Goal: Information Seeking & Learning: Learn about a topic

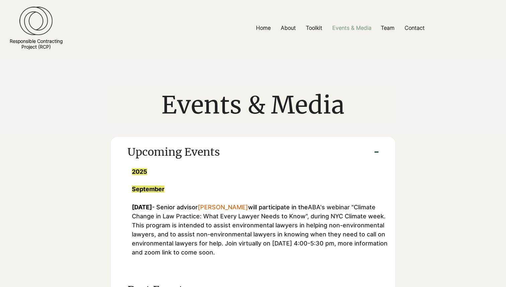
click at [360, 29] on p "Events & Media" at bounding box center [352, 27] width 46 height 15
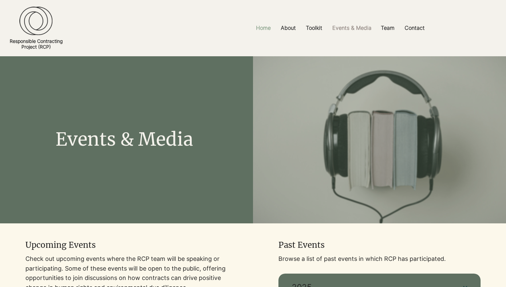
click at [264, 29] on p "Home" at bounding box center [262, 27] width 21 height 15
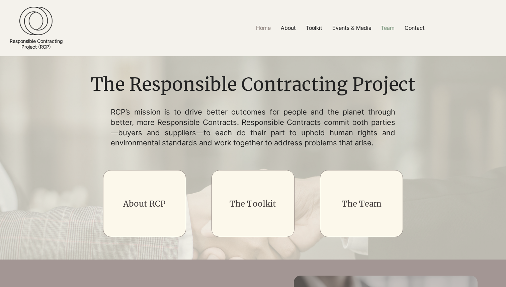
click at [388, 28] on p "Team" at bounding box center [387, 27] width 20 height 15
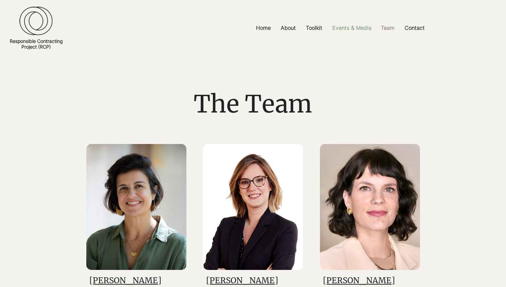
click at [354, 29] on p "Events & Media" at bounding box center [352, 27] width 46 height 15
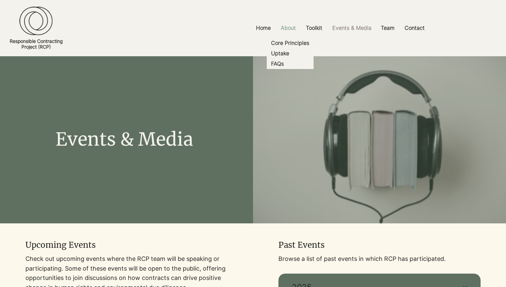
click at [295, 28] on p "About" at bounding box center [288, 27] width 22 height 15
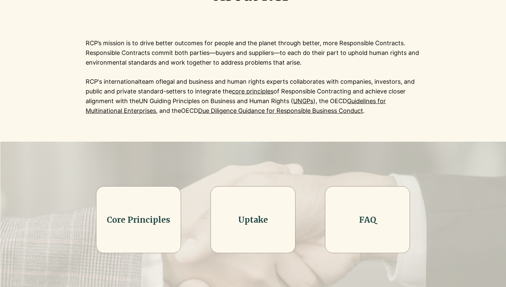
scroll to position [104, 0]
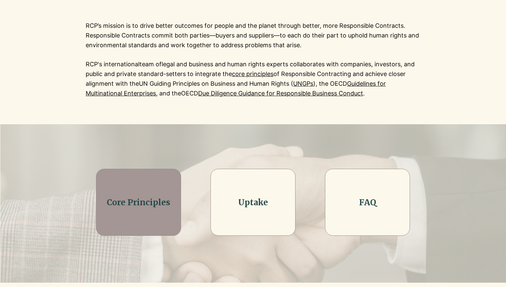
click at [130, 195] on div at bounding box center [138, 202] width 85 height 67
click at [142, 207] on link "Core Principles" at bounding box center [139, 202] width 64 height 10
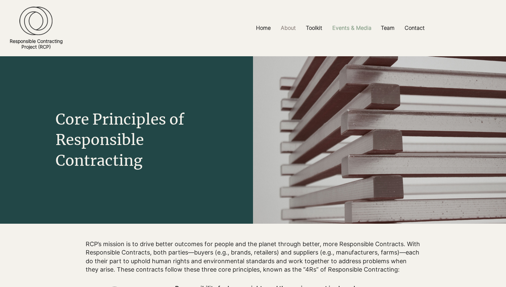
click at [358, 27] on p "Events & Media" at bounding box center [352, 27] width 46 height 15
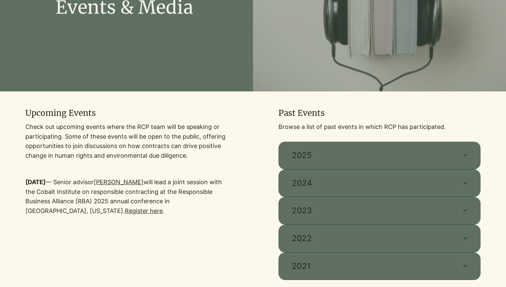
scroll to position [170, 0]
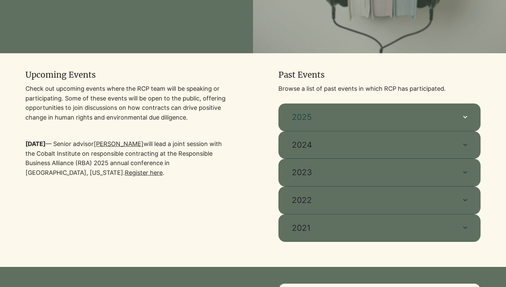
click at [343, 114] on span "2025" at bounding box center [371, 116] width 158 height 11
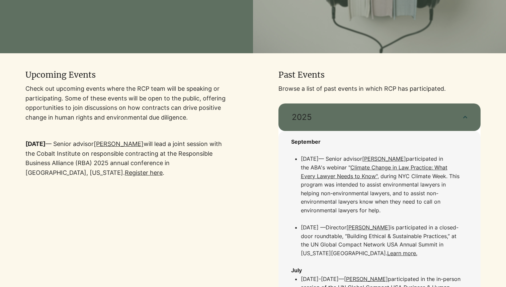
click at [219, 184] on div at bounding box center [126, 123] width 202 height 141
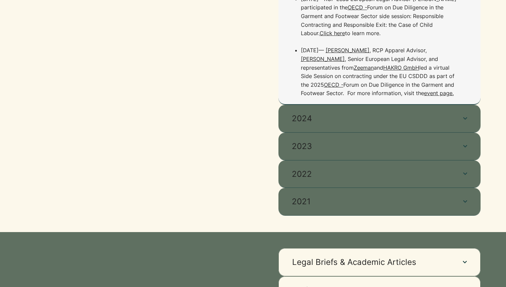
scroll to position [1530, 0]
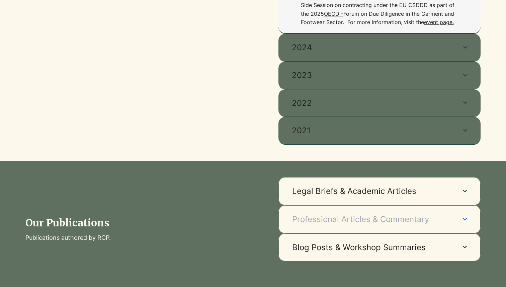
click at [330, 205] on button "Professional Articles & Commentary" at bounding box center [379, 219] width 202 height 28
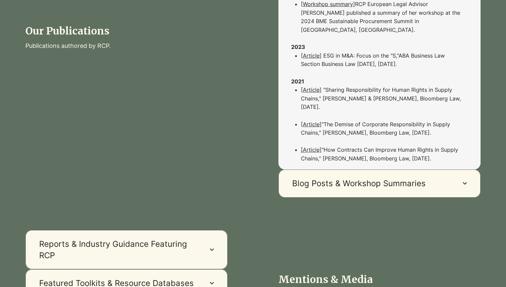
scroll to position [1928, 0]
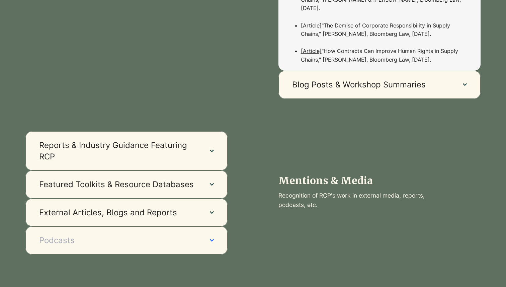
click at [191, 226] on button "Podcasts" at bounding box center [126, 240] width 202 height 28
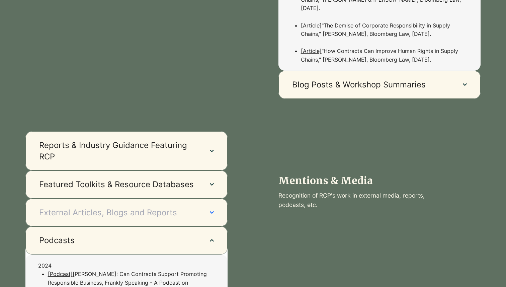
click at [180, 207] on span "External Articles, Blogs and Reports" at bounding box center [118, 212] width 158 height 11
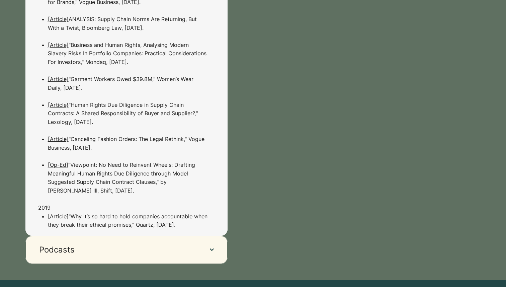
scroll to position [2919, 0]
